Goal: Check status

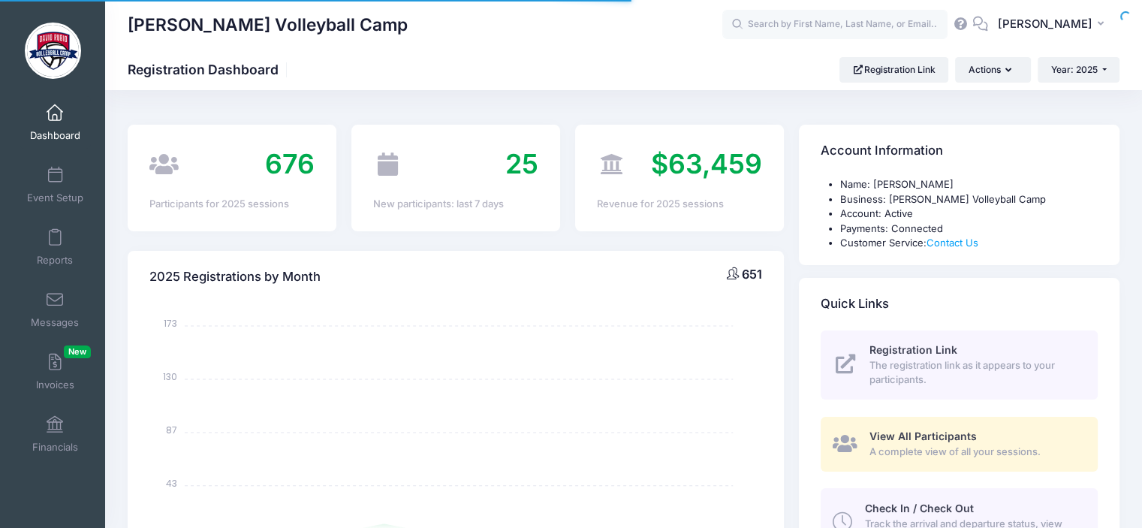
select select
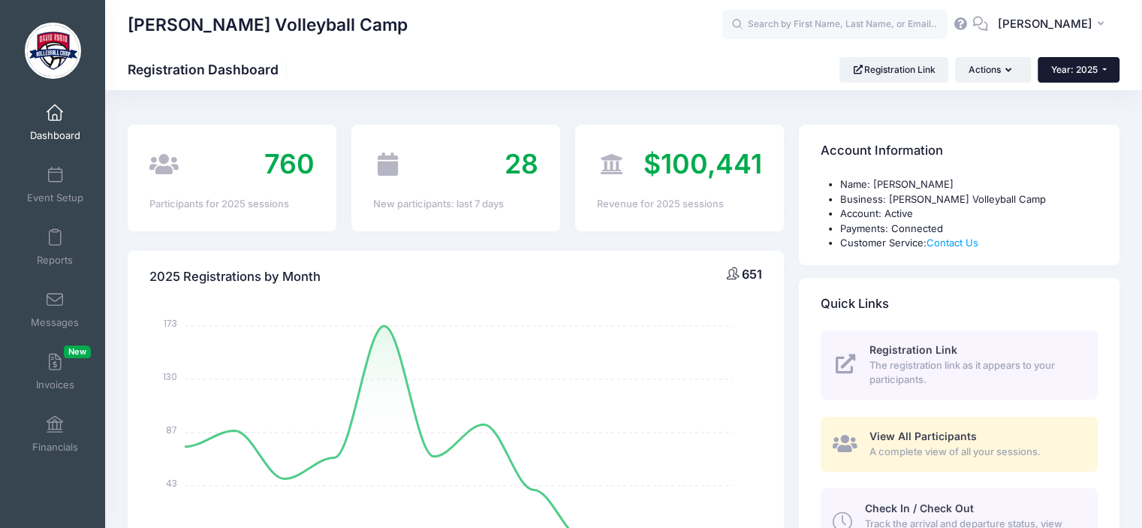
click at [1106, 71] on button "Year: 2025" at bounding box center [1079, 70] width 82 height 26
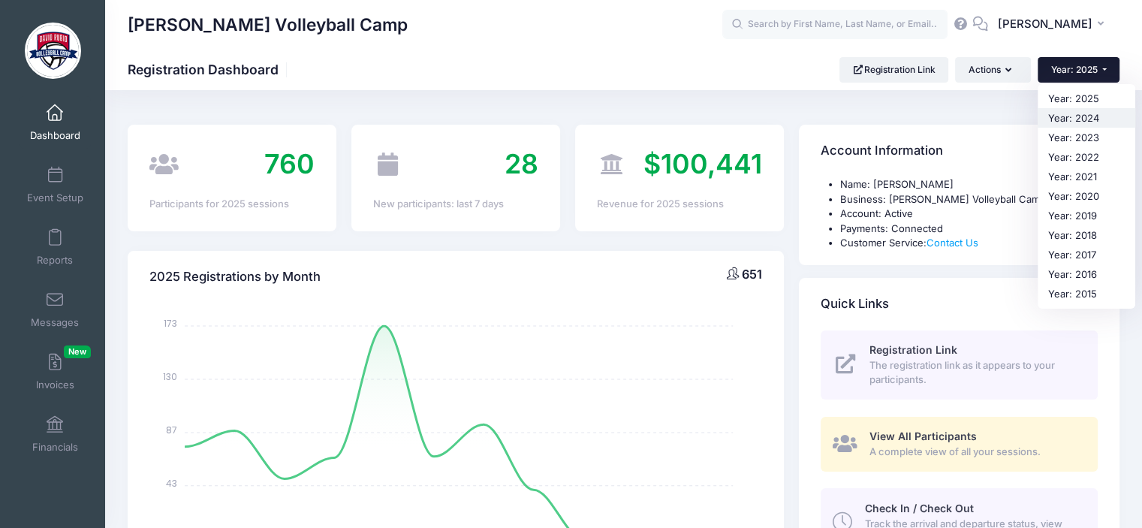
click at [1097, 114] on link "Year: 2024" at bounding box center [1087, 118] width 98 height 20
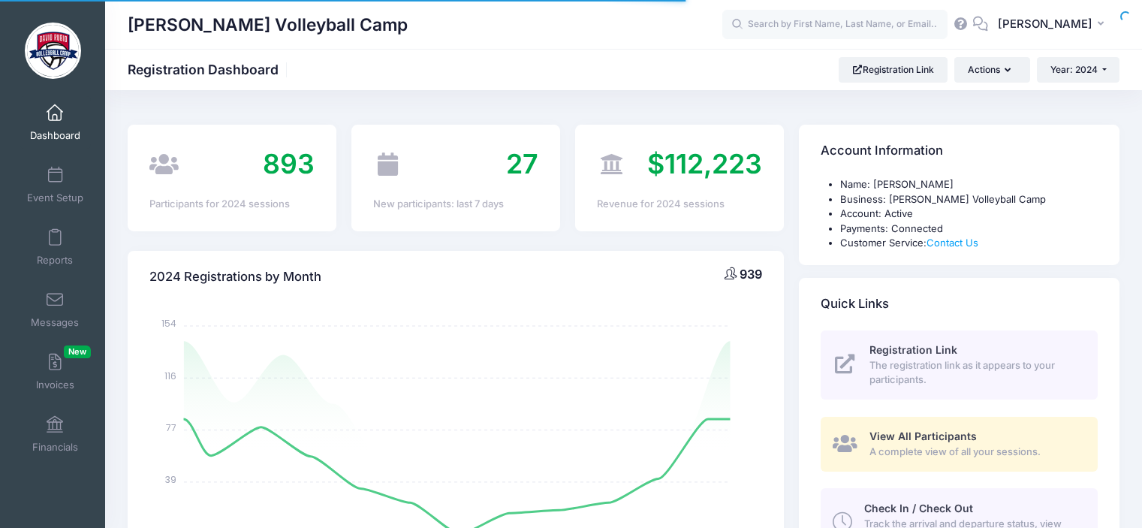
select select
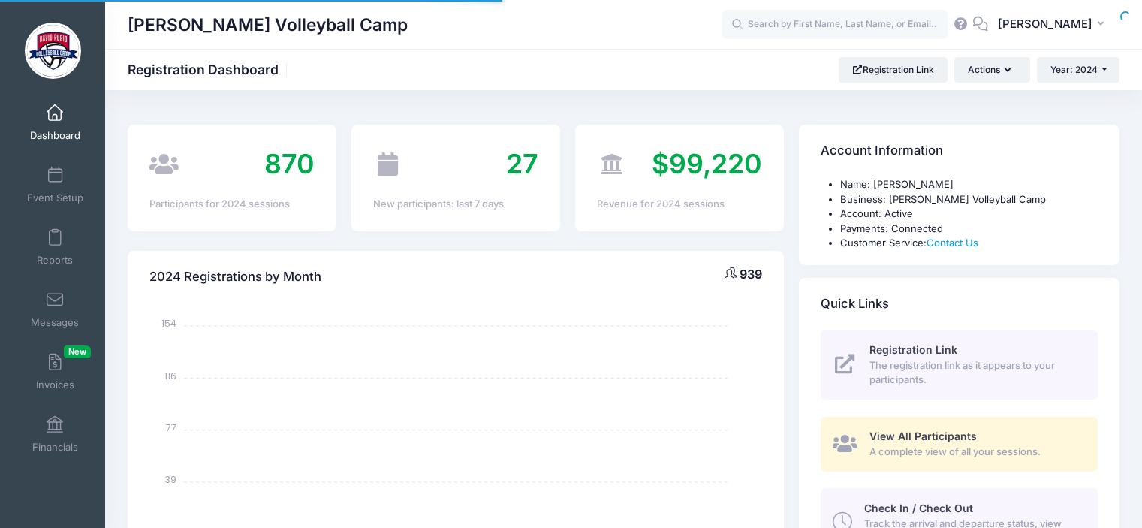
select select
